Goal: Transaction & Acquisition: Purchase product/service

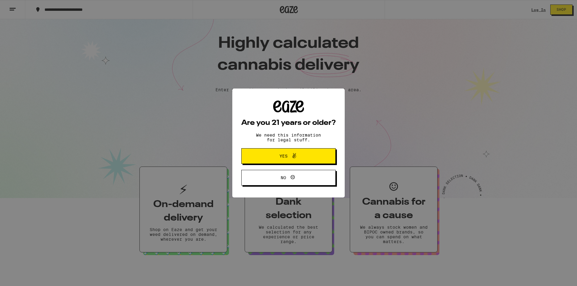
click at [301, 161] on button "Yes" at bounding box center [288, 156] width 94 height 16
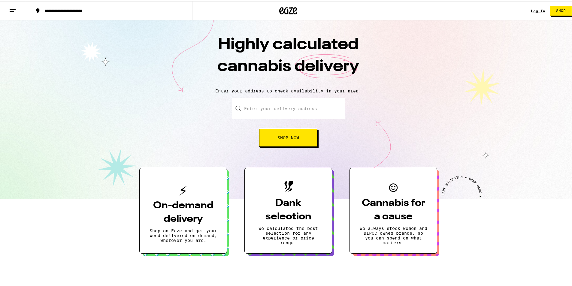
click at [304, 137] on button "Shop Now" at bounding box center [288, 137] width 58 height 18
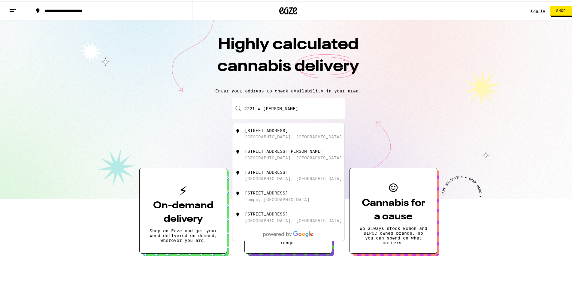
click at [285, 129] on div "[STREET_ADDRESS]" at bounding box center [266, 129] width 43 height 5
type input "[STREET_ADDRESS]"
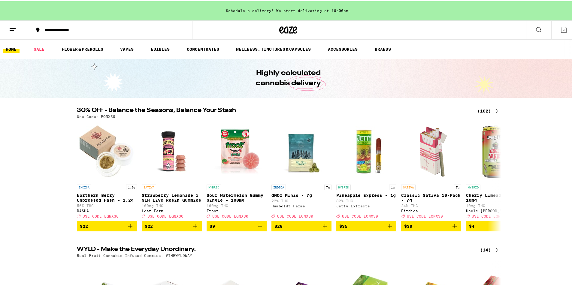
click at [486, 112] on div "(102)" at bounding box center [489, 109] width 22 height 7
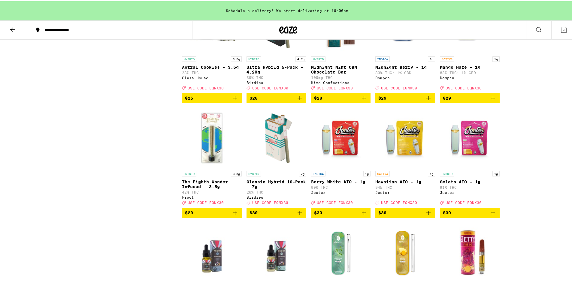
scroll to position [1119, 0]
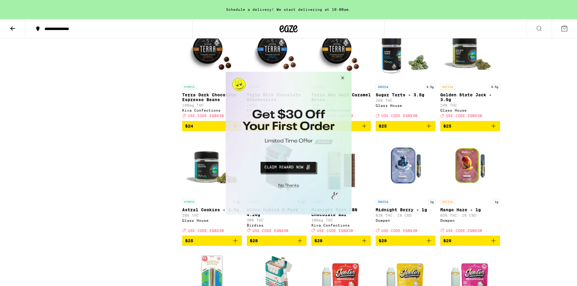
click at [344, 80] on button "Close Modal" at bounding box center [341, 79] width 16 height 14
